Goal: Information Seeking & Learning: Check status

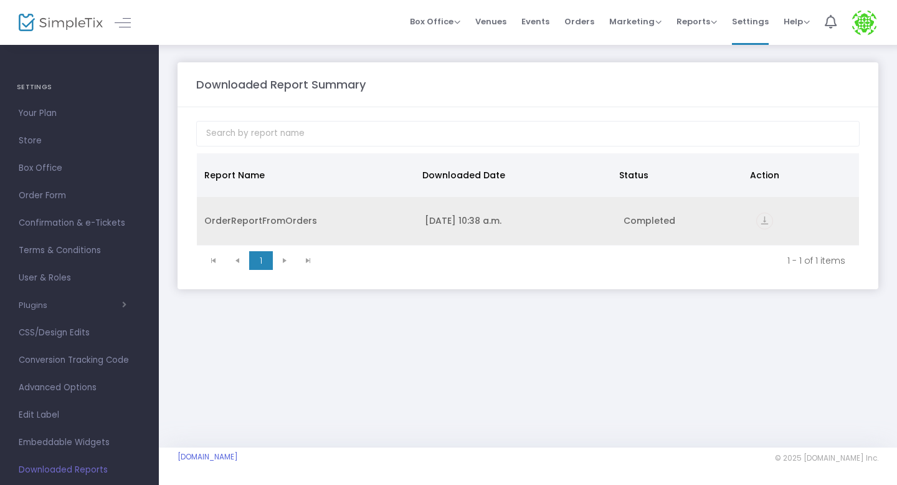
click at [264, 221] on div "OrderReportFromOrders" at bounding box center [307, 220] width 206 height 12
click at [280, 216] on div "OrderReportFromOrders" at bounding box center [307, 220] width 206 height 12
click at [767, 218] on icon "vertical_align_bottom" at bounding box center [764, 220] width 17 height 17
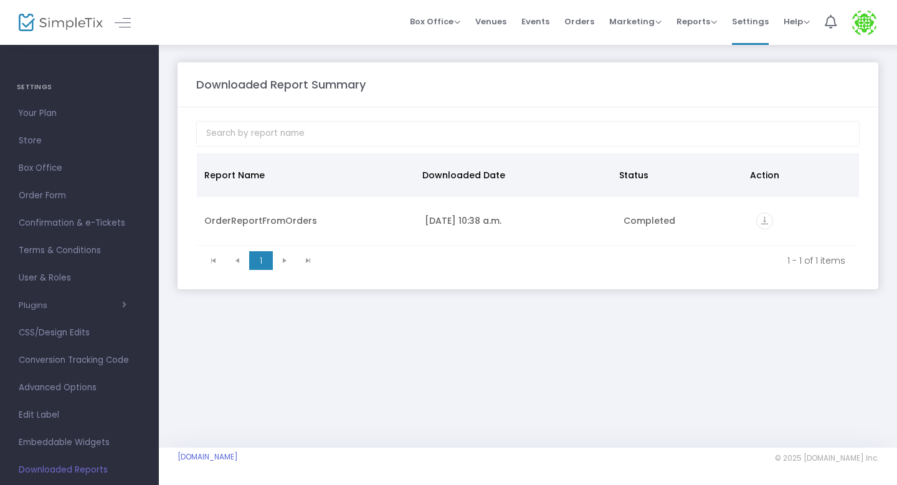
click at [467, 67] on m-panel-header "Downloaded Report Summary" at bounding box center [528, 84] width 701 height 45
click at [711, 21] on span "Reports" at bounding box center [697, 22] width 40 height 12
click at [633, 49] on div "Downloaded Report Summary Report Name Downloaded Date Status Action OrderReport…" at bounding box center [528, 176] width 738 height 264
click at [47, 198] on span "Order Form" at bounding box center [79, 196] width 121 height 16
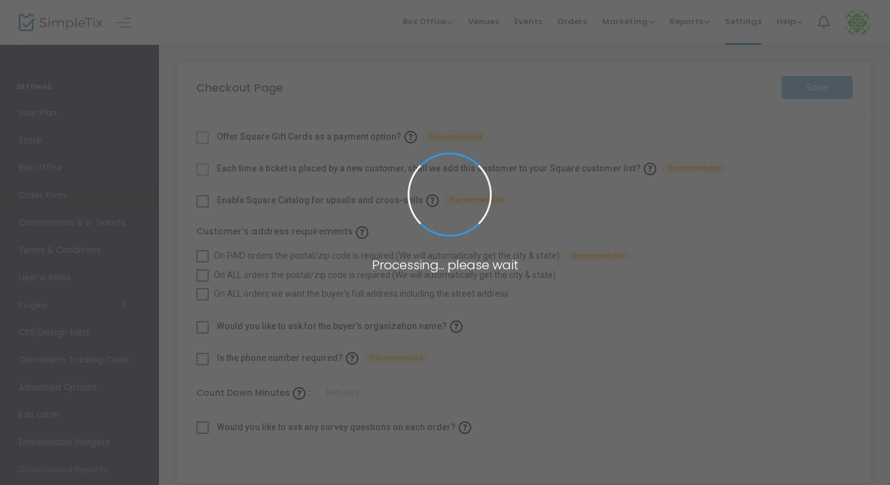
checkbox input "true"
type input "45"
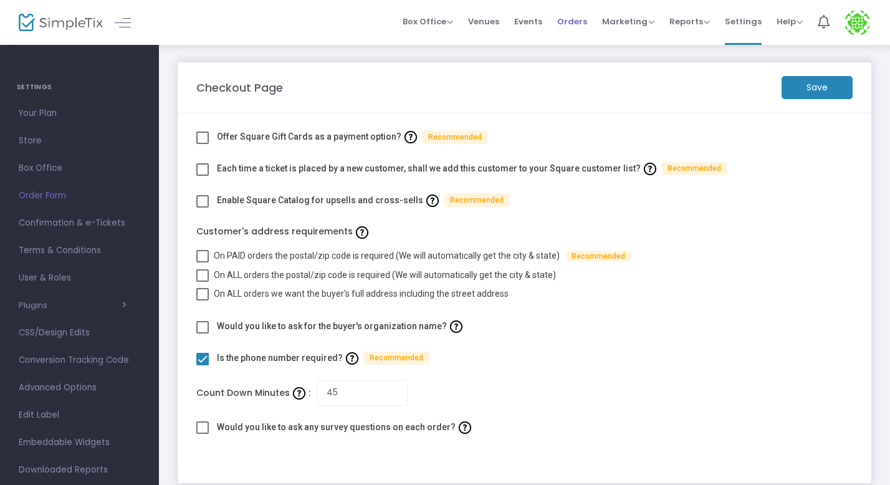
click at [584, 27] on span "Orders" at bounding box center [572, 22] width 30 height 32
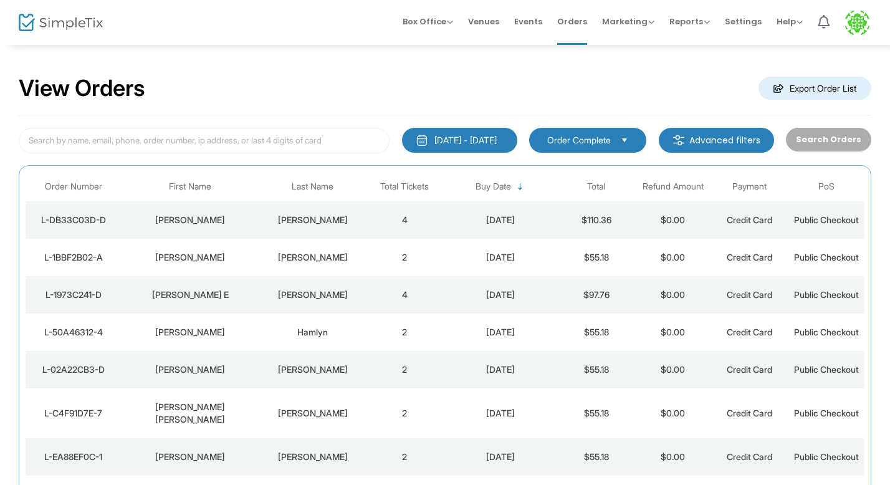
click at [734, 131] on m-button "Advanced filters" at bounding box center [716, 140] width 115 height 25
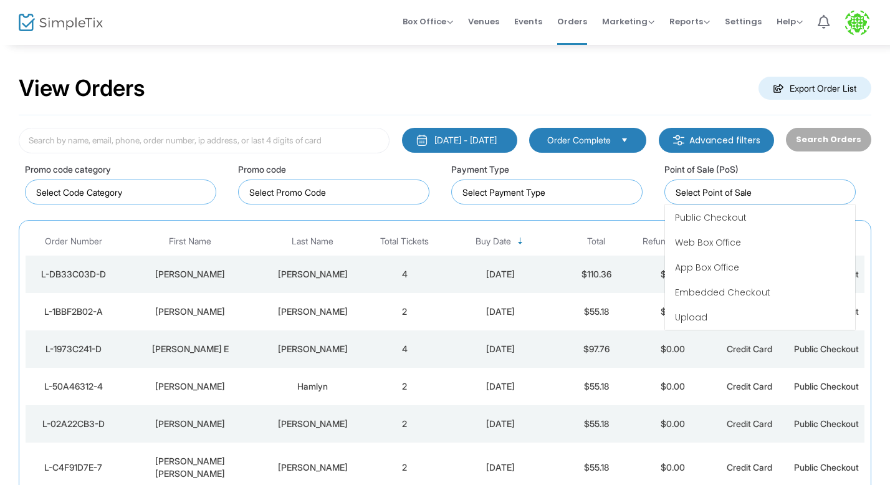
click at [693, 193] on input at bounding box center [762, 192] width 174 height 13
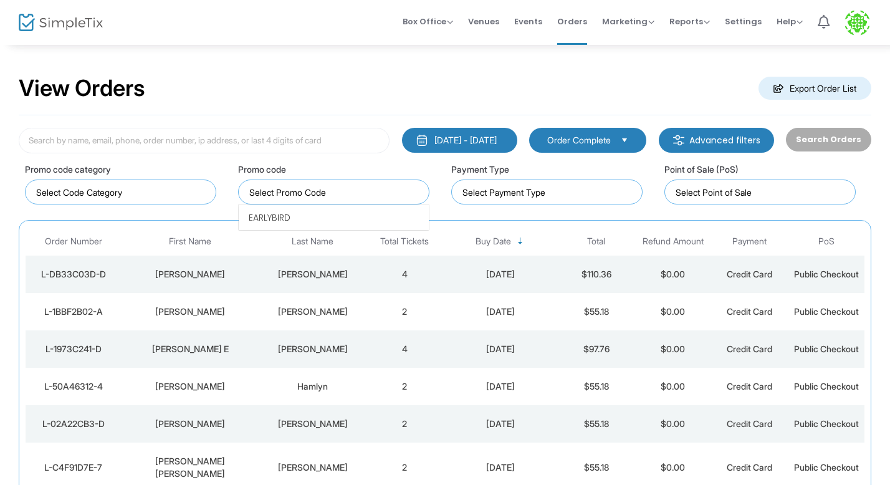
click at [357, 202] on kendo-taglist at bounding box center [334, 192] width 190 height 24
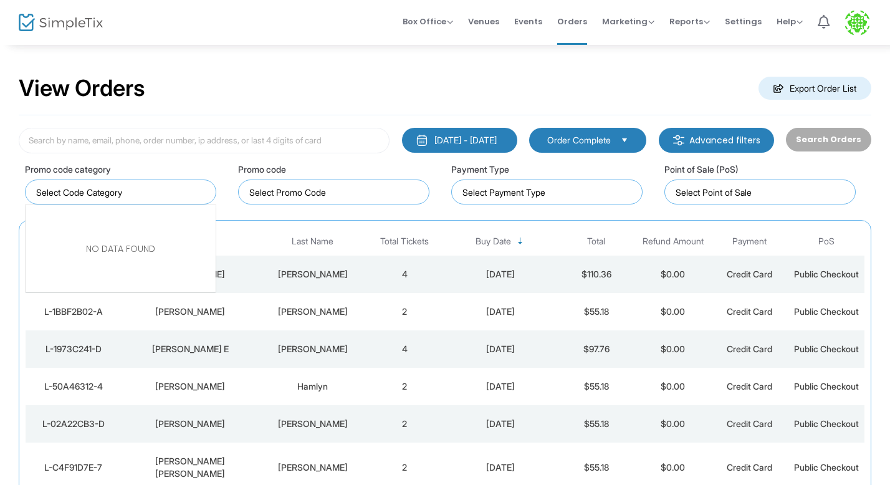
click at [181, 201] on kendo-taglist at bounding box center [121, 192] width 190 height 24
click at [551, 195] on input at bounding box center [549, 192] width 174 height 13
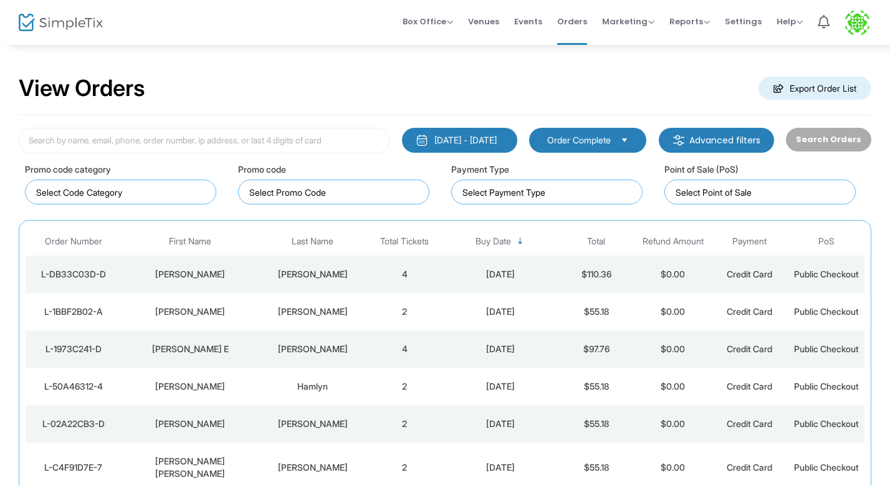
click at [550, 82] on div "View Orders Export Order List" at bounding box center [445, 88] width 852 height 53
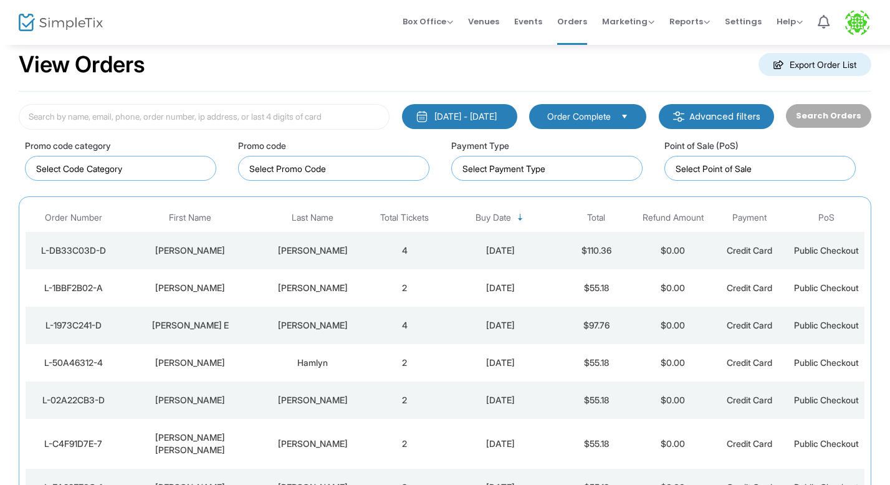
scroll to position [193, 0]
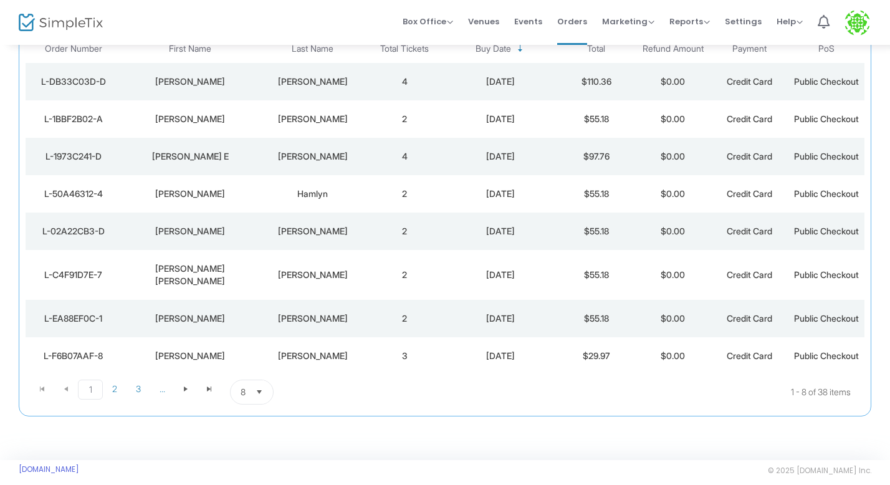
click at [262, 382] on span "Select" at bounding box center [259, 392] width 21 height 21
click at [257, 346] on li "100" at bounding box center [252, 353] width 43 height 25
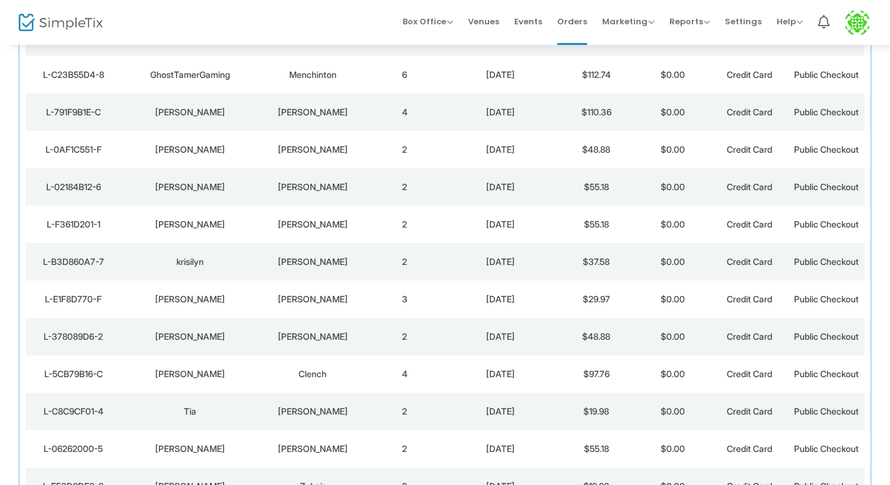
scroll to position [1314, 0]
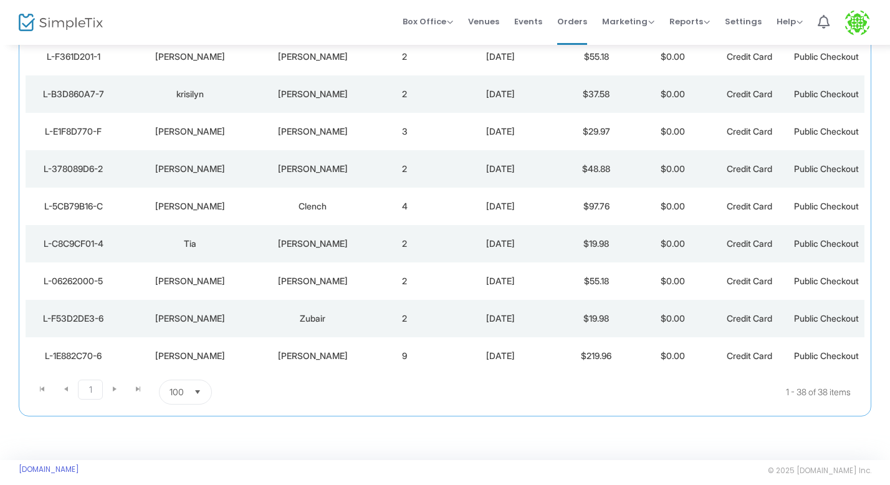
click at [193, 150] on td "[PERSON_NAME]" at bounding box center [190, 168] width 138 height 37
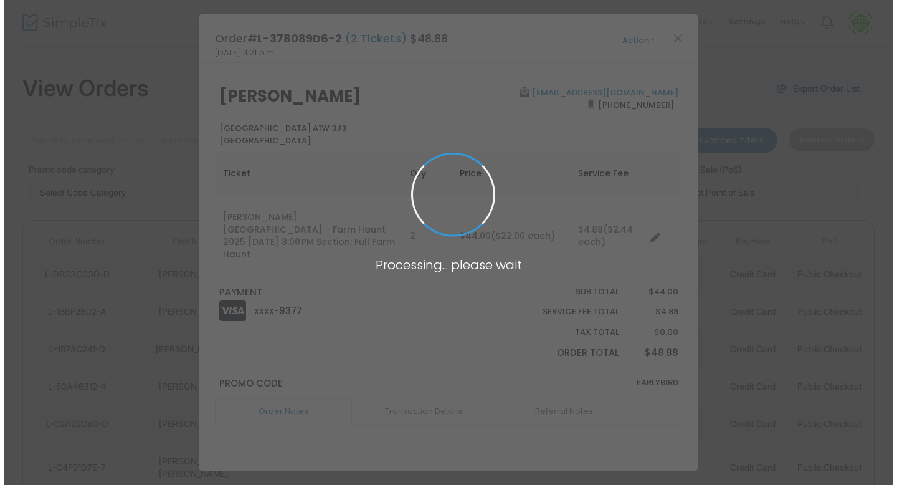
scroll to position [0, 0]
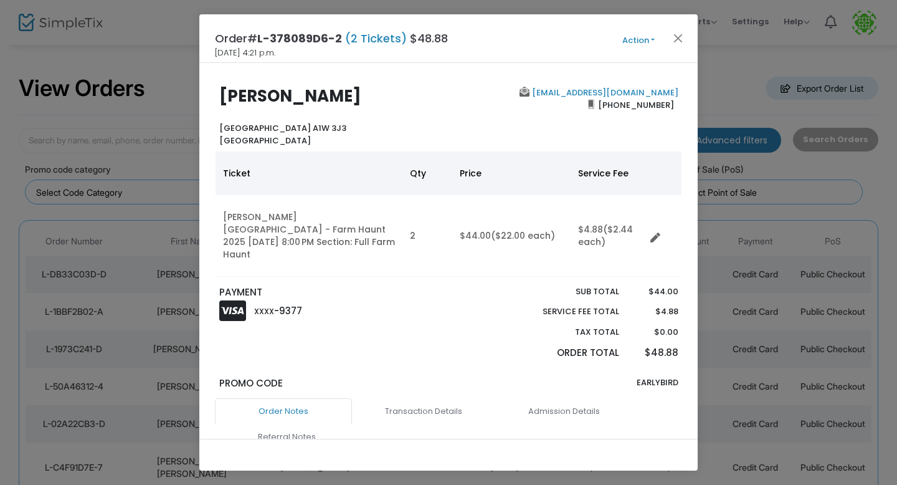
click at [117, 178] on ngb-modal-window "Order# L-378089D6-2 (2 Tickets) $48.88 [DATE] 4:21 p.m. Action Mark Admitted Ed…" at bounding box center [448, 242] width 897 height 485
click at [679, 36] on button "Close" at bounding box center [678, 38] width 16 height 16
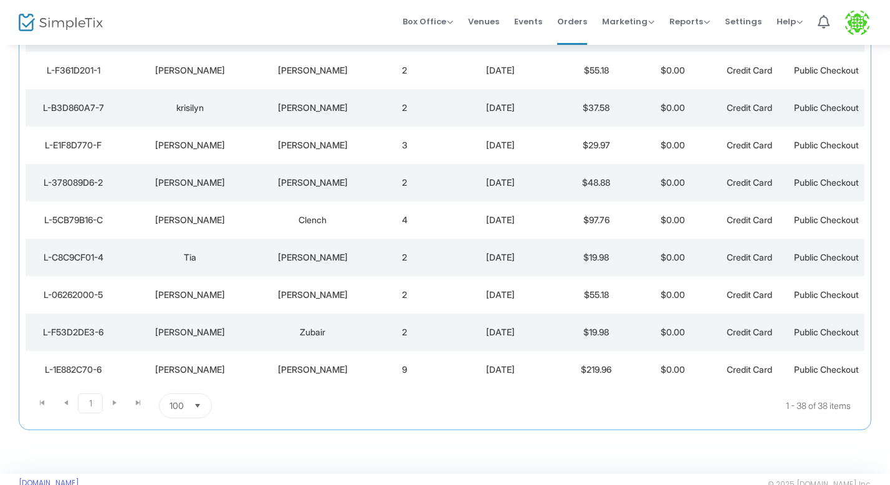
scroll to position [1314, 0]
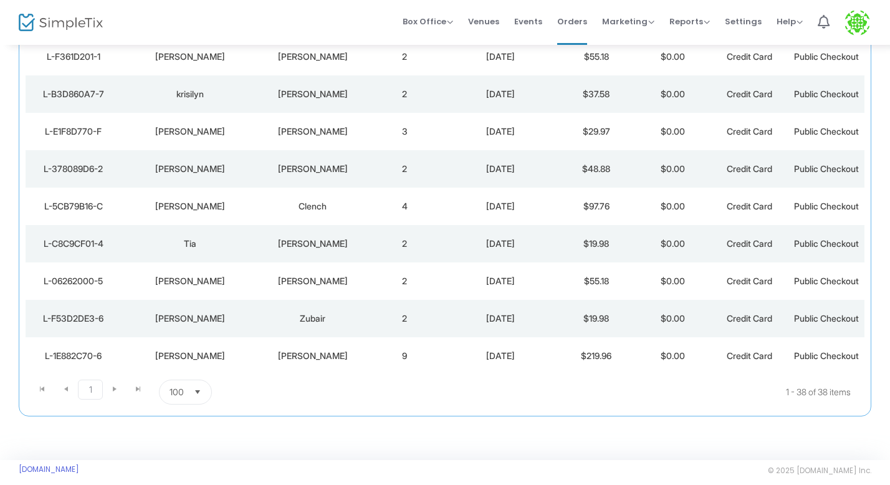
click at [195, 125] on div "[PERSON_NAME]" at bounding box center [190, 131] width 131 height 12
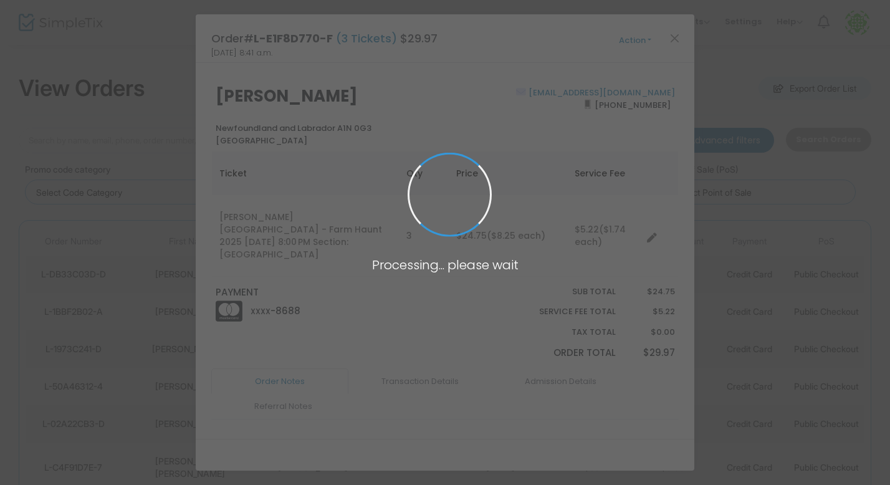
scroll to position [0, 0]
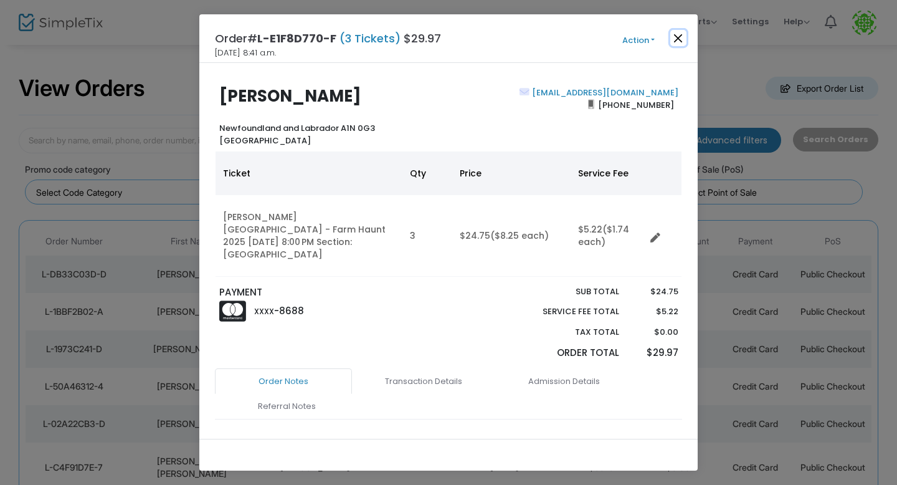
click at [675, 39] on button "Close" at bounding box center [678, 38] width 16 height 16
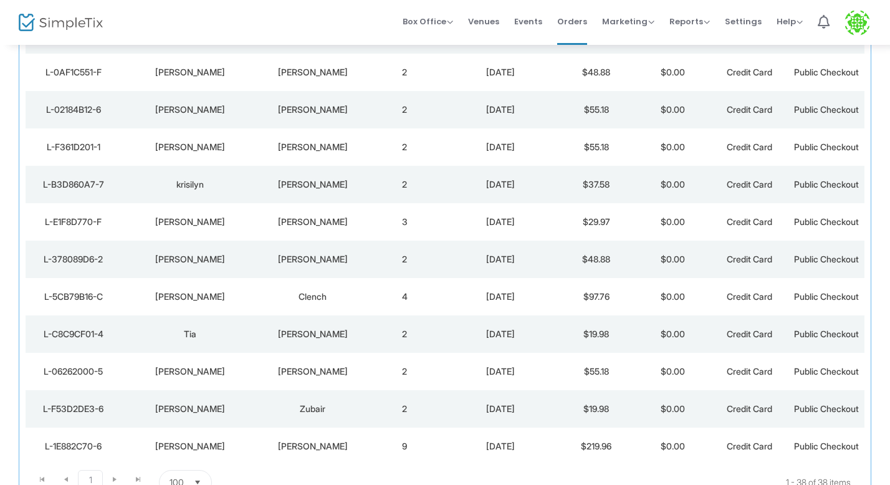
scroll to position [1218, 0]
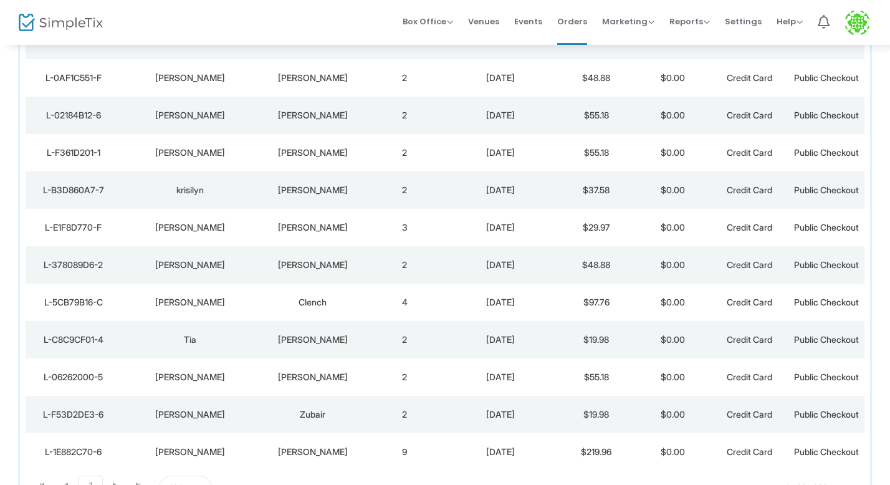
click at [242, 209] on td "[PERSON_NAME]" at bounding box center [190, 227] width 138 height 37
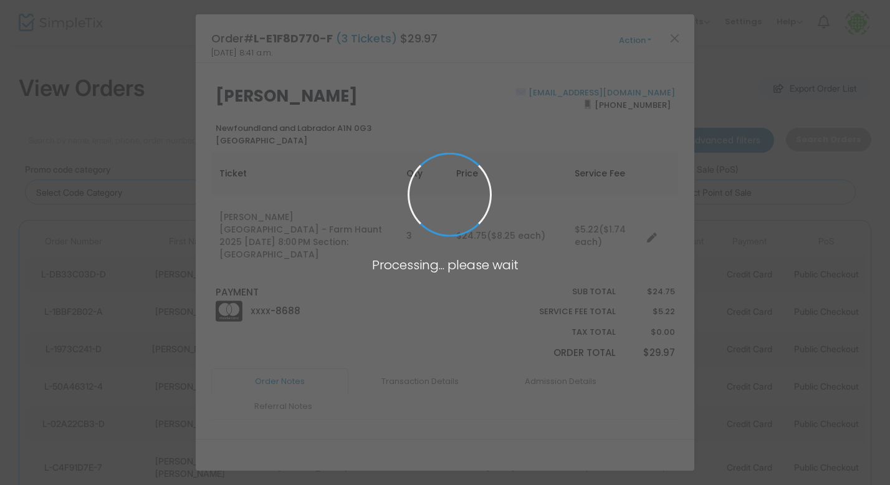
scroll to position [0, 0]
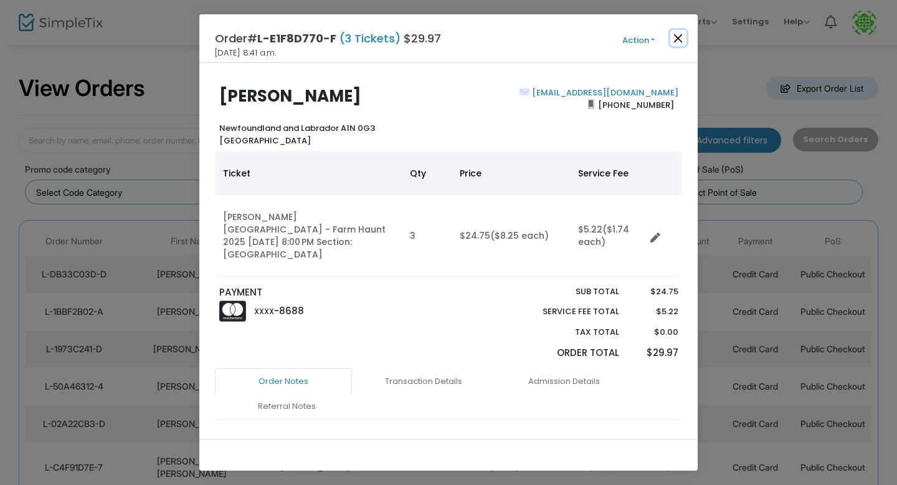
click at [675, 38] on button "Close" at bounding box center [678, 38] width 16 height 16
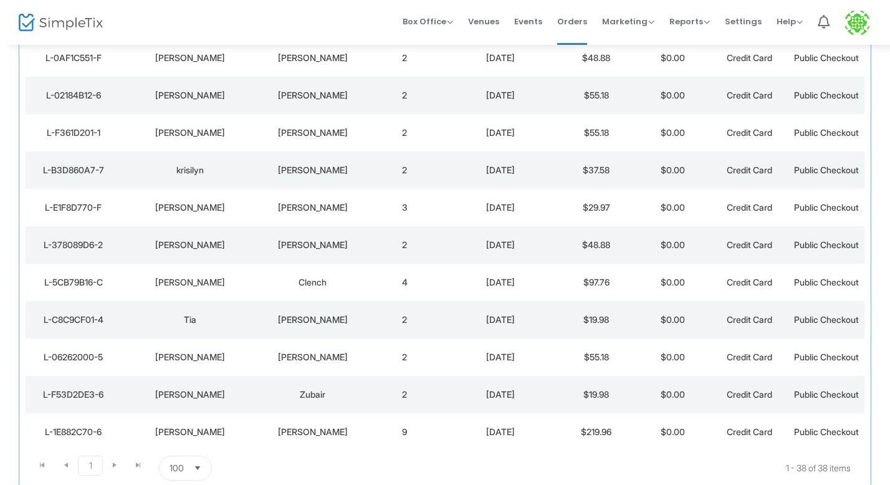
scroll to position [1230, 0]
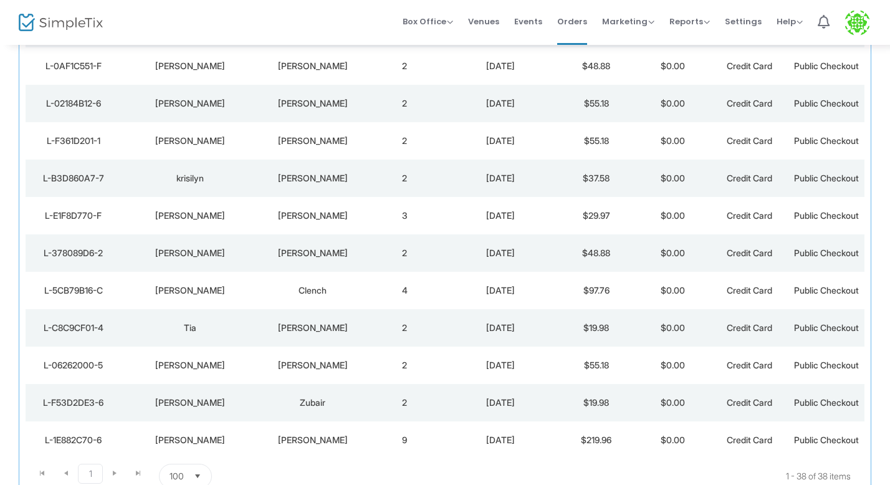
click at [264, 172] on div "[PERSON_NAME]" at bounding box center [312, 178] width 101 height 12
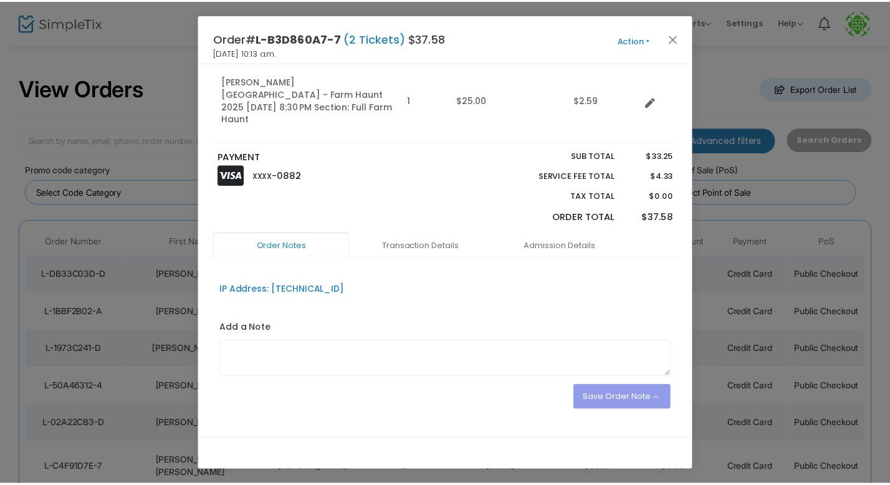
scroll to position [217, 0]
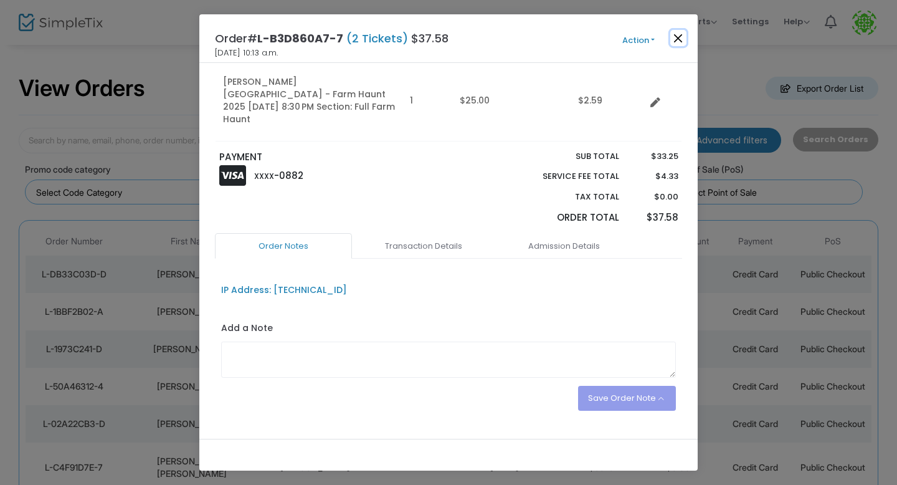
click at [674, 39] on button "Close" at bounding box center [678, 38] width 16 height 16
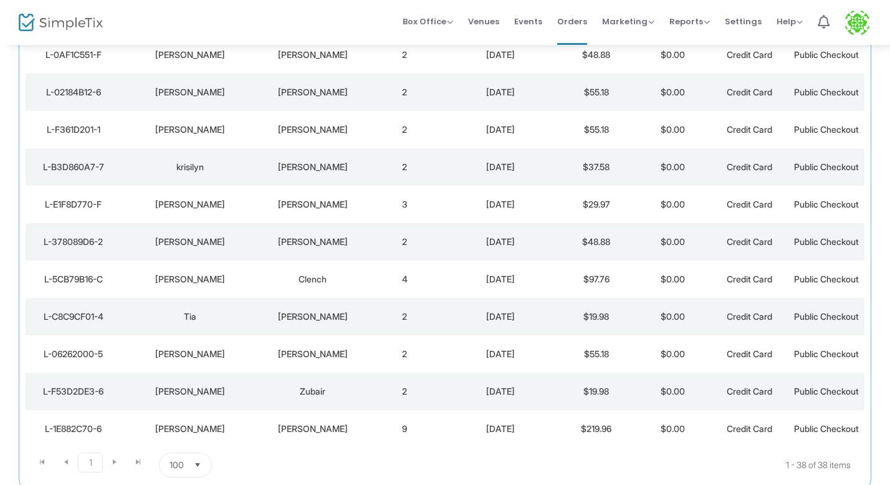
scroll to position [1239, 0]
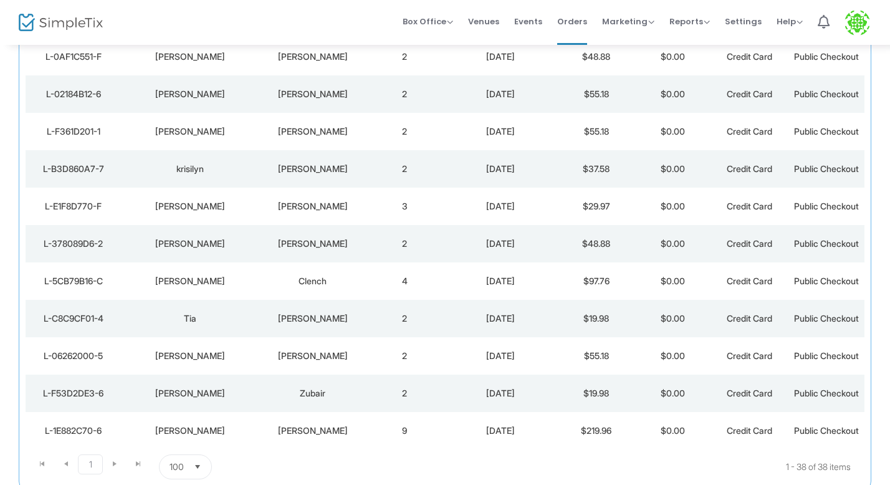
click at [207, 125] on div "[PERSON_NAME]" at bounding box center [190, 131] width 131 height 12
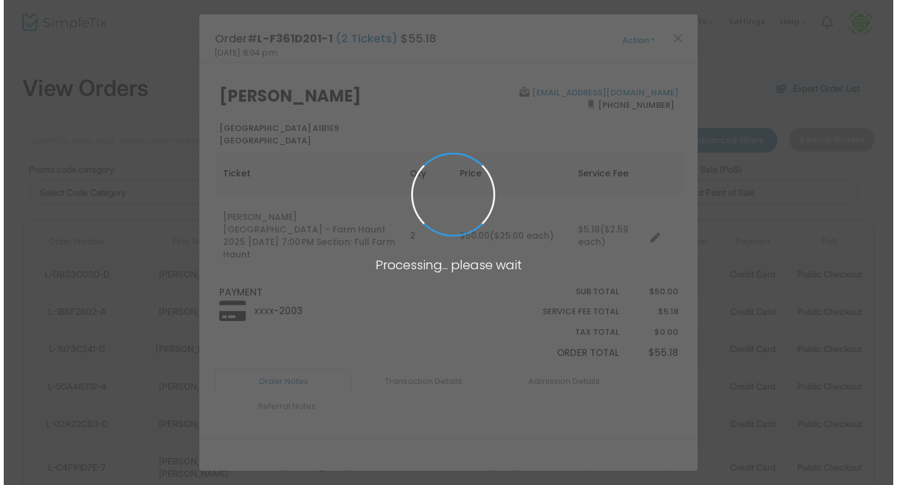
scroll to position [0, 0]
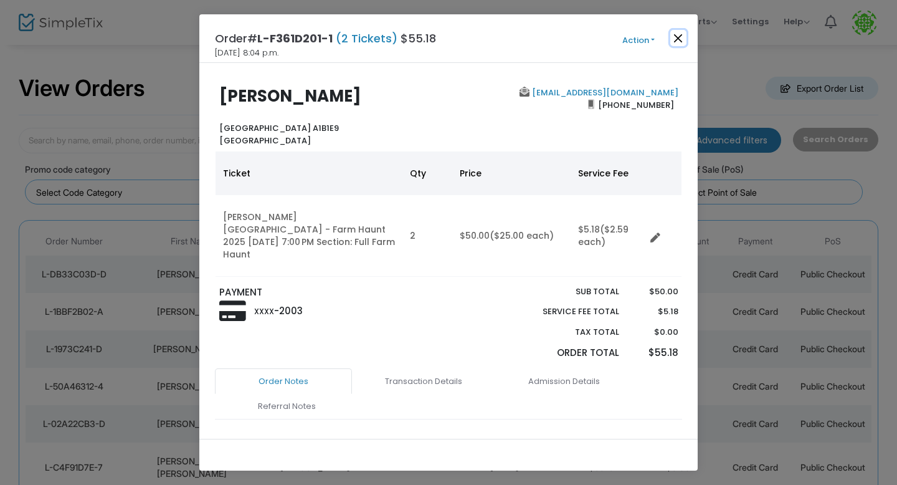
click at [686, 41] on button "Close" at bounding box center [678, 38] width 16 height 16
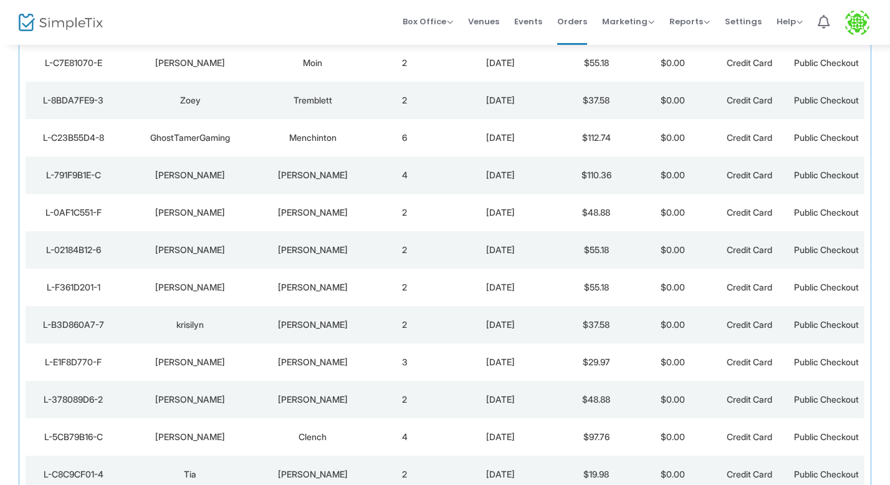
scroll to position [1082, 0]
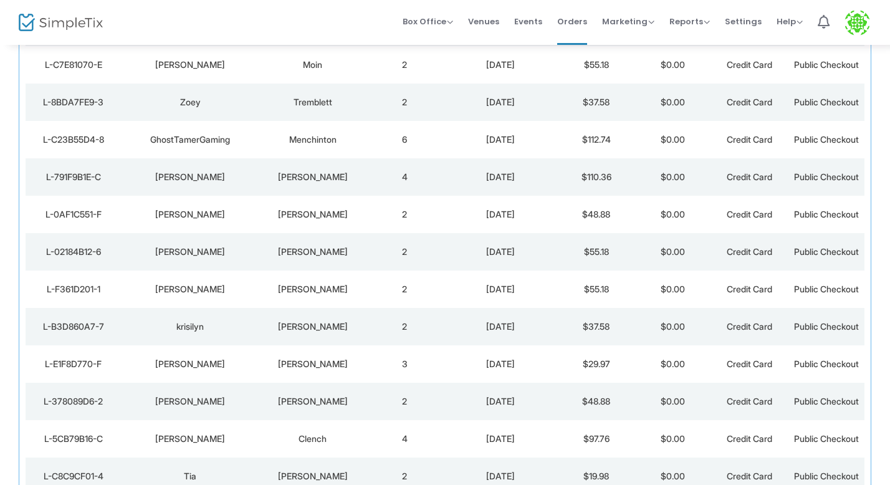
click at [213, 245] on div "[PERSON_NAME]" at bounding box center [190, 251] width 131 height 12
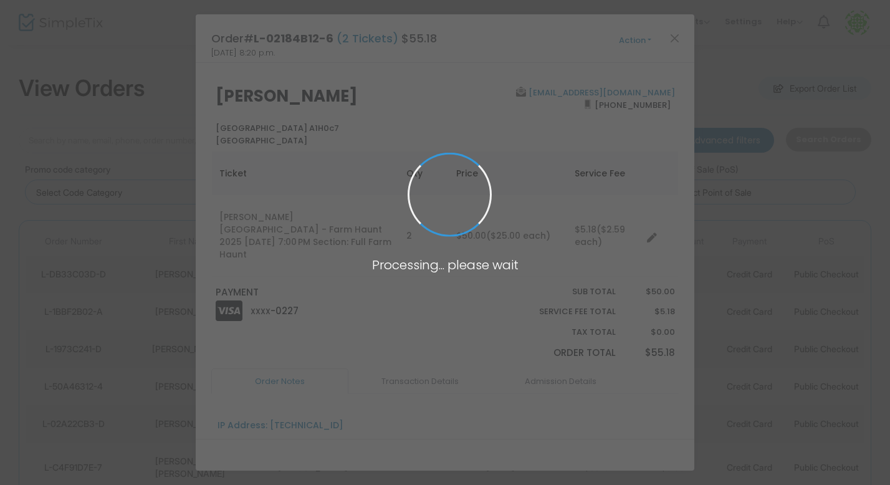
scroll to position [0, 0]
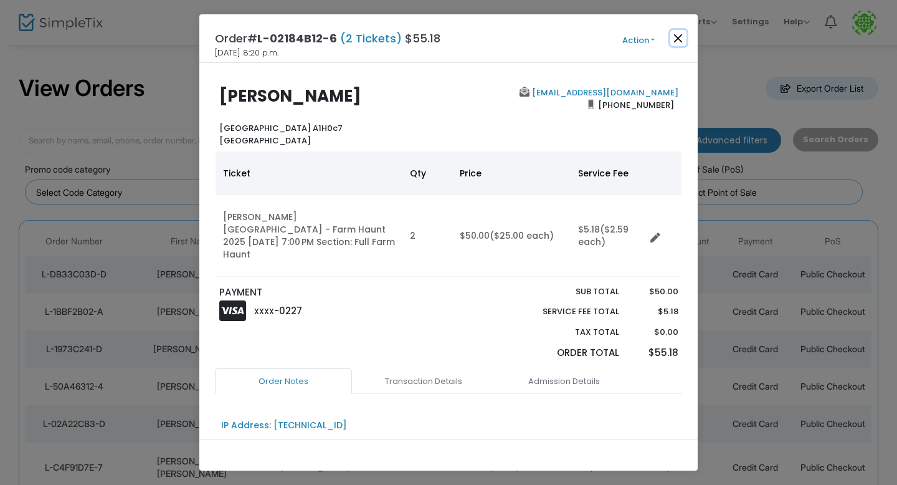
click at [677, 36] on button "Close" at bounding box center [678, 38] width 16 height 16
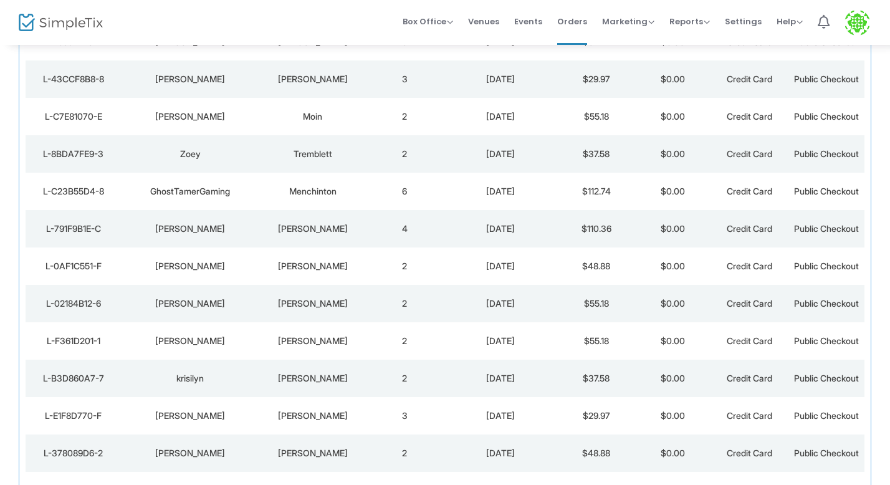
scroll to position [1027, 0]
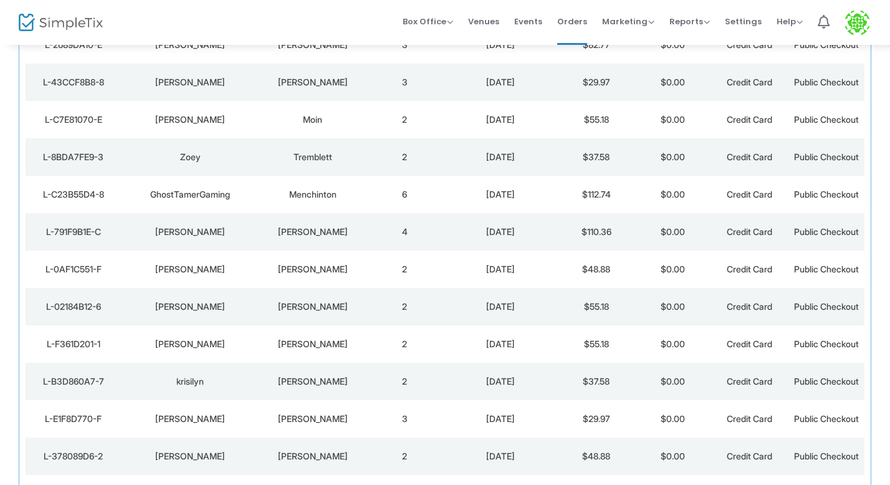
click at [201, 300] on div "[PERSON_NAME]" at bounding box center [190, 306] width 131 height 12
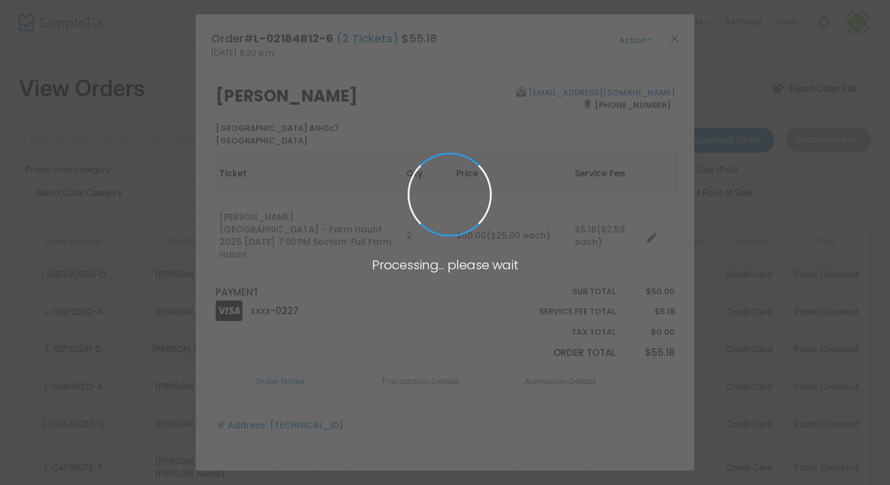
scroll to position [0, 0]
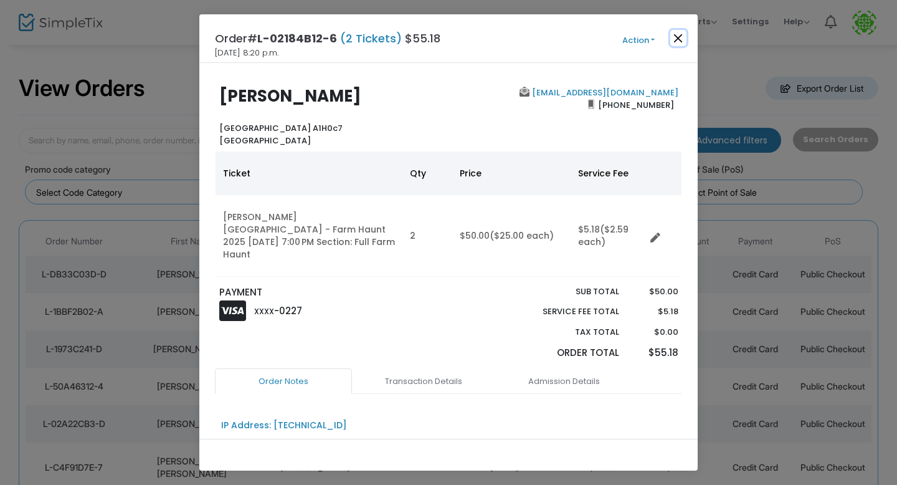
click at [677, 40] on button "Close" at bounding box center [678, 38] width 16 height 16
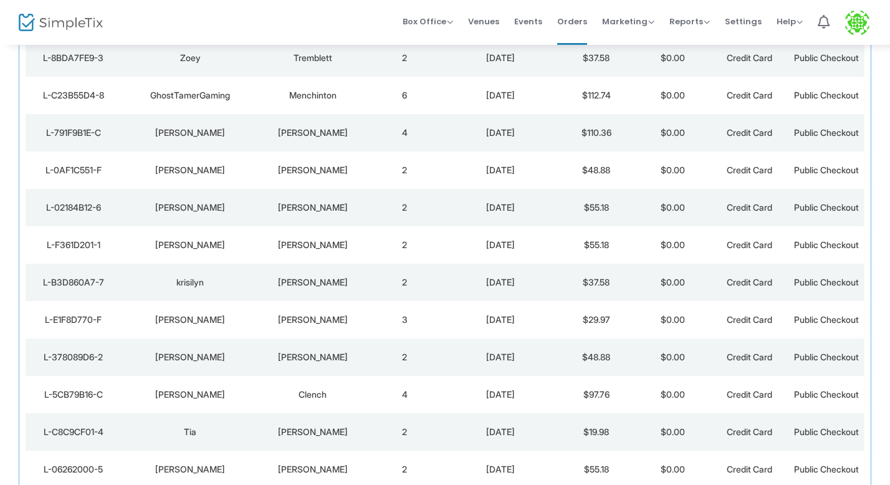
scroll to position [1123, 0]
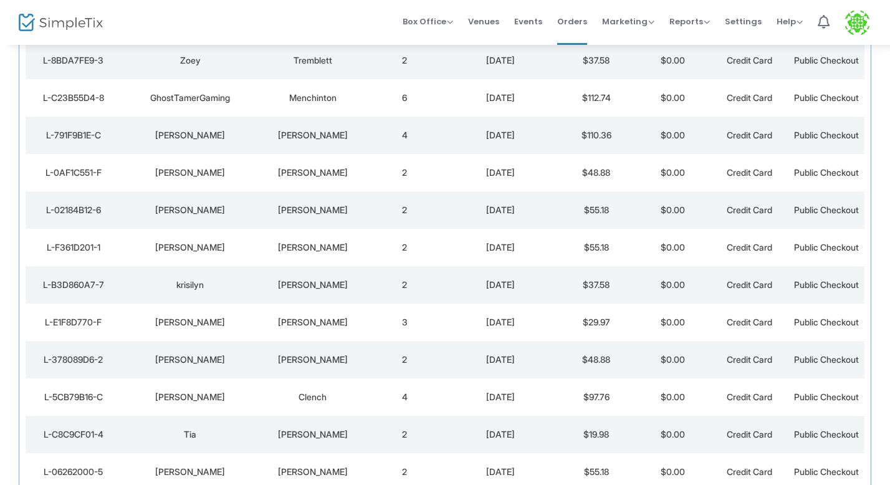
click at [204, 154] on td "[PERSON_NAME]" at bounding box center [190, 172] width 138 height 37
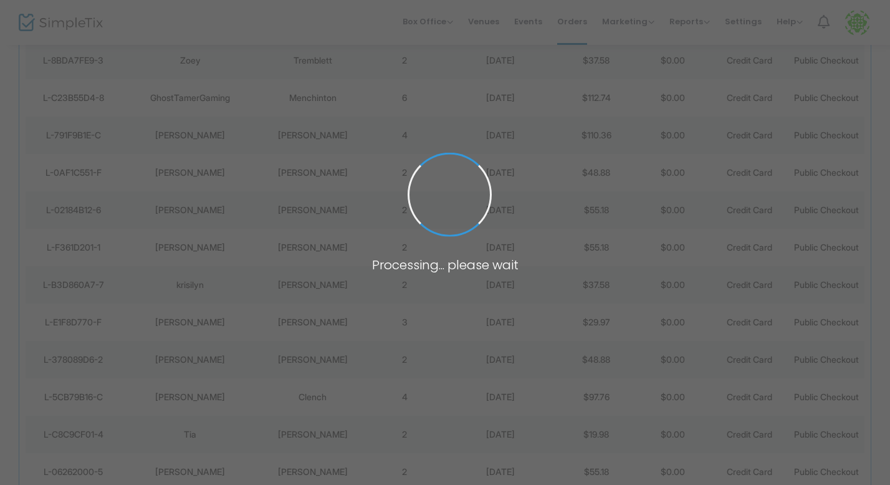
scroll to position [0, 0]
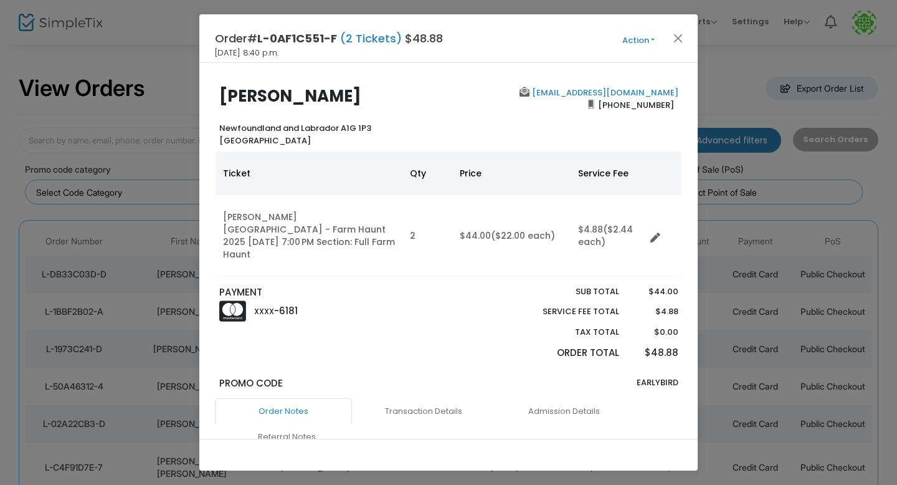
click at [136, 220] on ngb-modal-window "Order# L-0AF1C551-F (2 Tickets) $48.88 [DATE] 8:40 p.m. Action Mark Admitted Ed…" at bounding box center [448, 242] width 897 height 485
click at [672, 40] on button "Close" at bounding box center [678, 38] width 16 height 16
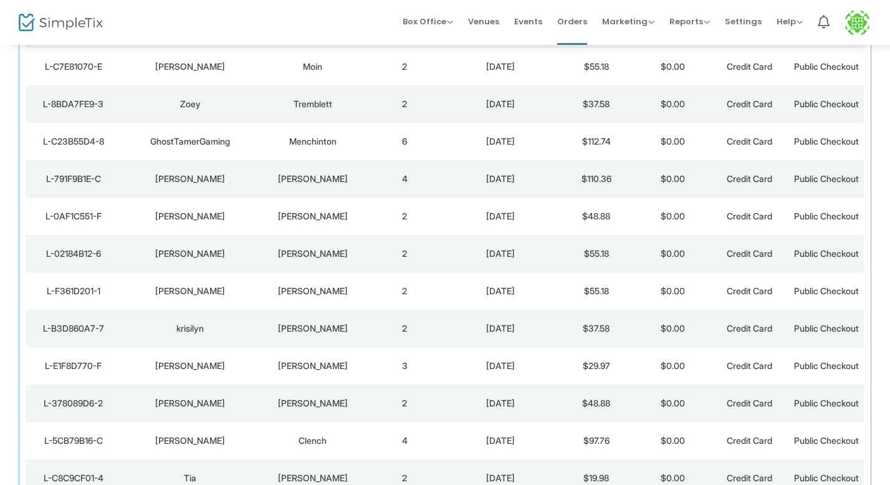
scroll to position [1068, 0]
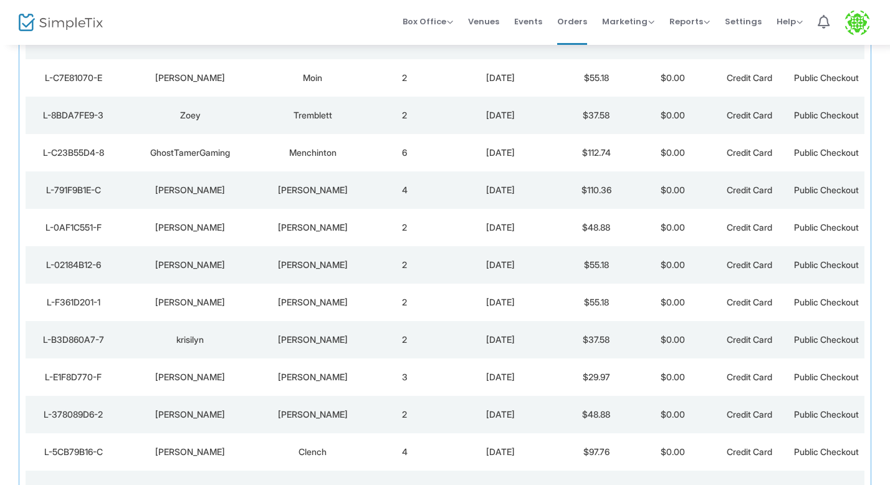
click at [300, 184] on div "[PERSON_NAME]" at bounding box center [312, 190] width 101 height 12
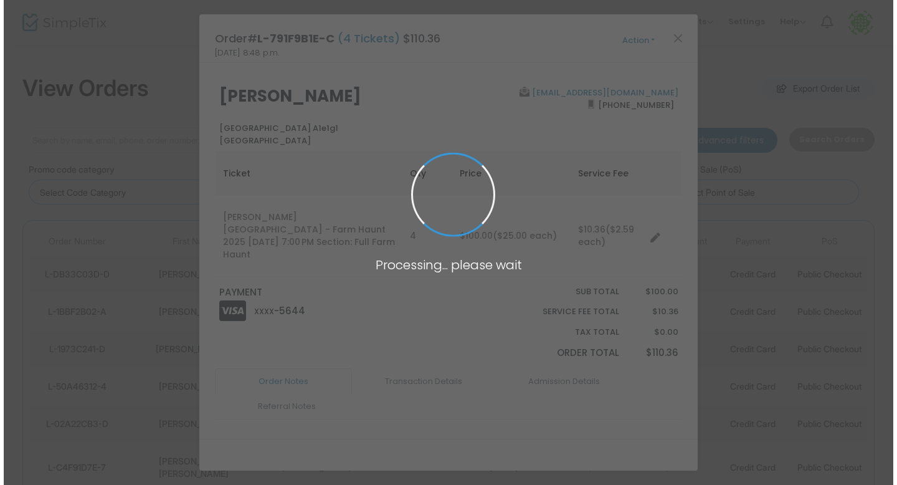
scroll to position [0, 0]
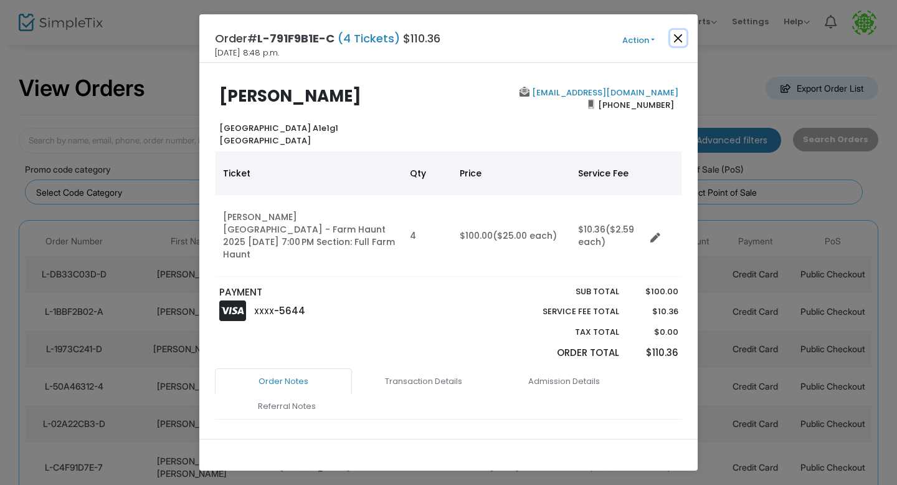
click at [677, 35] on button "Close" at bounding box center [678, 38] width 16 height 16
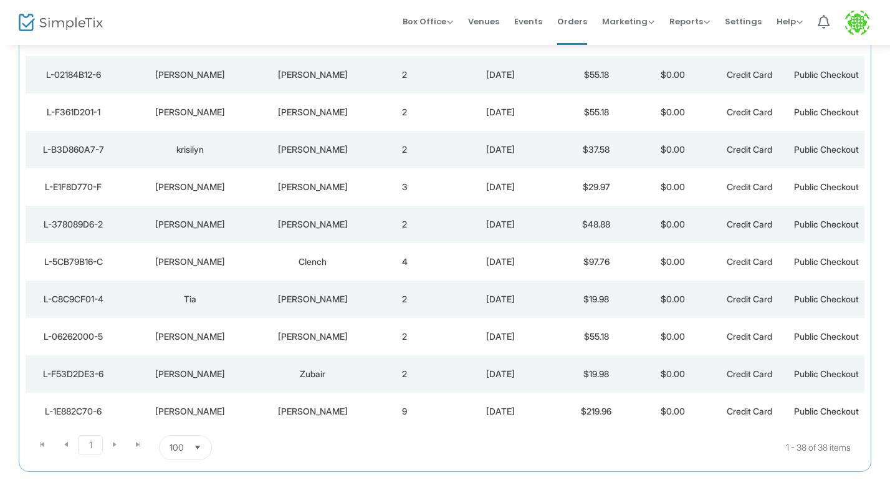
scroll to position [1314, 0]
